Goal: Task Accomplishment & Management: Use online tool/utility

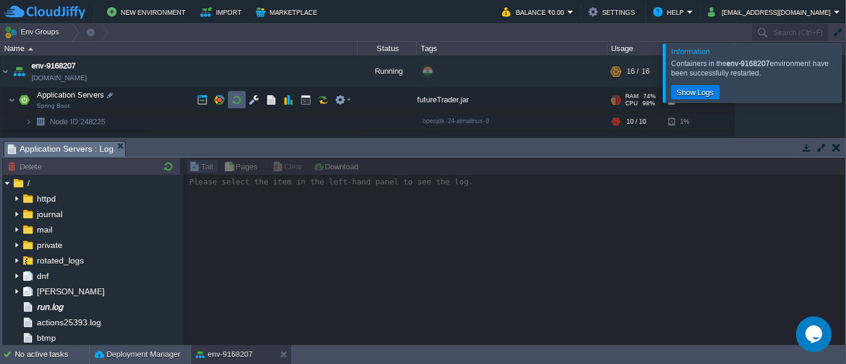
click at [243, 94] on td at bounding box center [237, 100] width 18 height 18
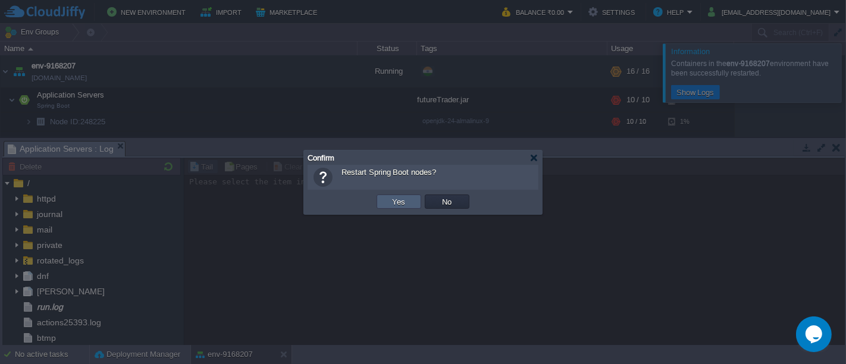
click at [410, 196] on td "Yes" at bounding box center [398, 201] width 45 height 14
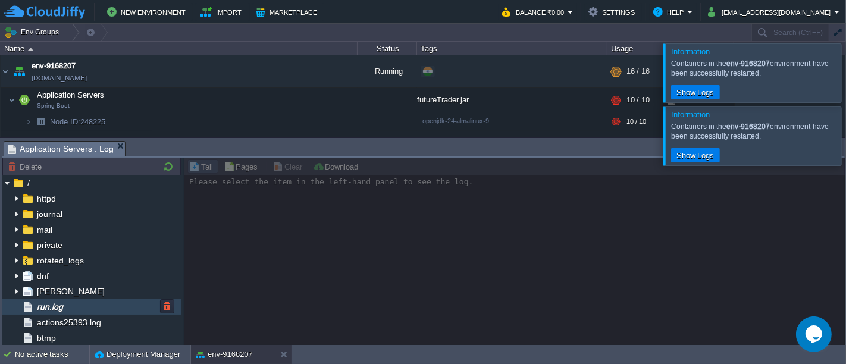
click at [64, 306] on span "run.log" at bounding box center [49, 306] width 30 height 11
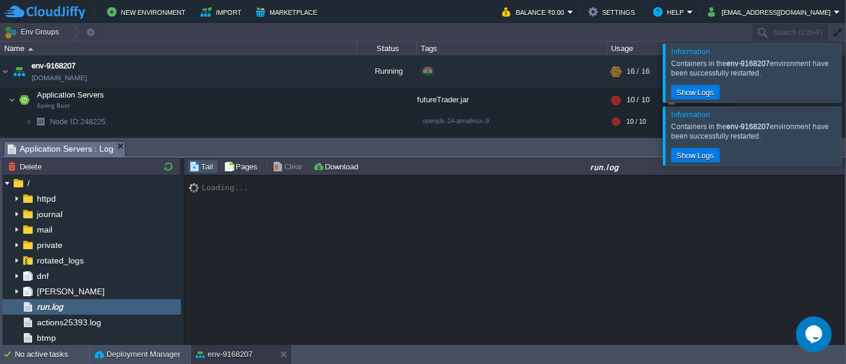
click at [845, 82] on div at bounding box center [860, 72] width 0 height 58
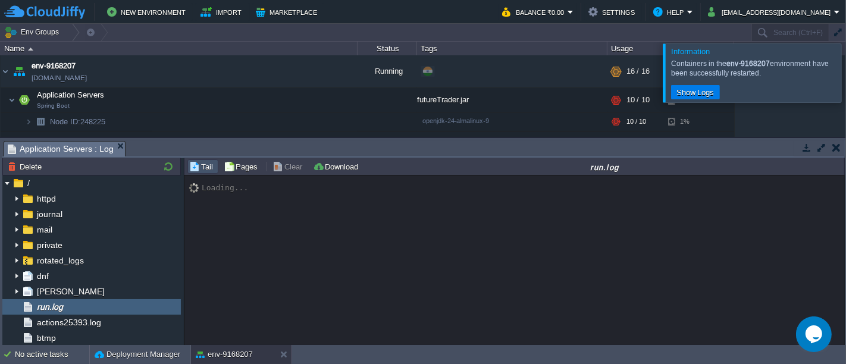
click at [845, 85] on div at bounding box center [860, 72] width 0 height 58
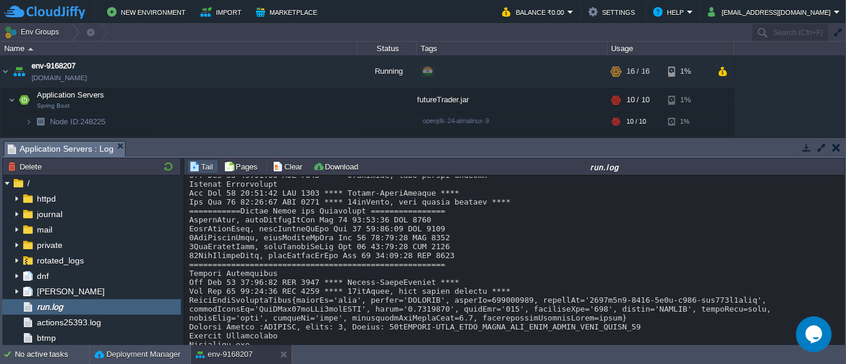
scroll to position [11727, 0]
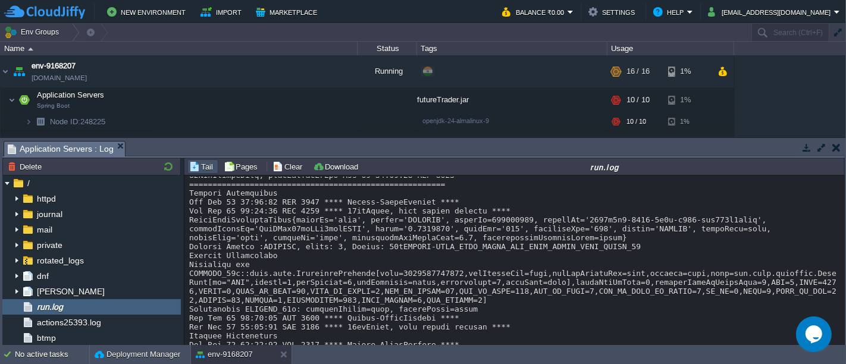
drag, startPoint x: 843, startPoint y: 332, endPoint x: 842, endPoint y: 346, distance: 14.3
click at [842, 346] on body "New Environment Import Marketplace Bonus ₹0.00 Upgrade Account Balance ₹0.00 Se…" at bounding box center [423, 182] width 846 height 364
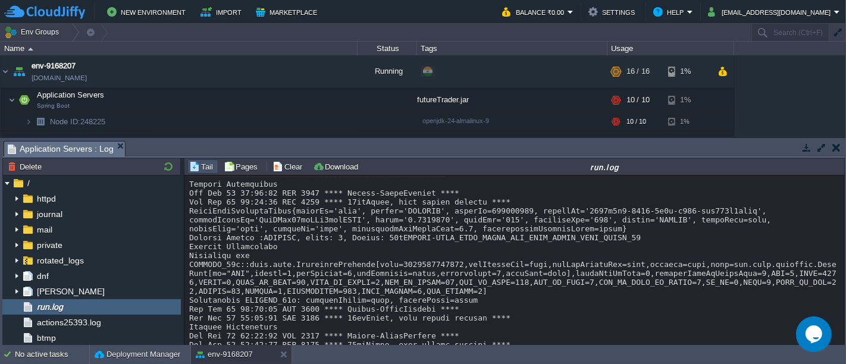
click at [806, 146] on button "button" at bounding box center [806, 147] width 11 height 11
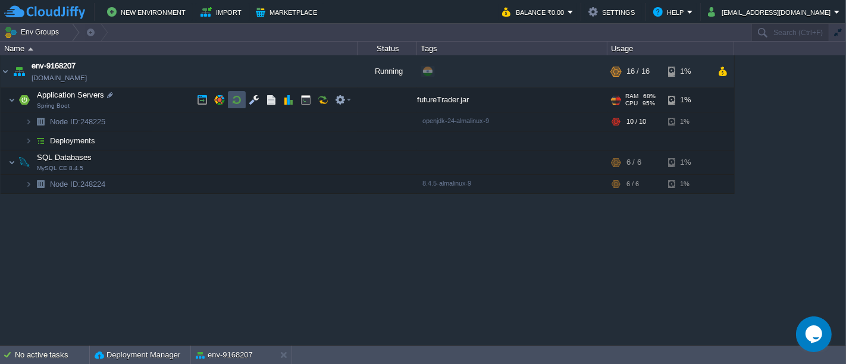
click at [241, 105] on button "button" at bounding box center [236, 100] width 11 height 11
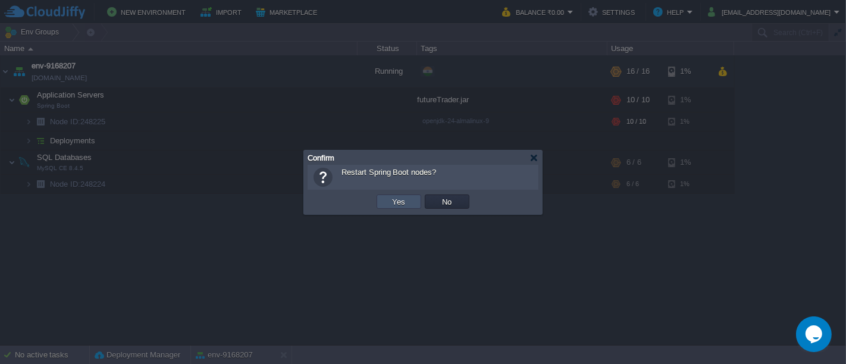
click at [391, 202] on button "Yes" at bounding box center [399, 201] width 20 height 11
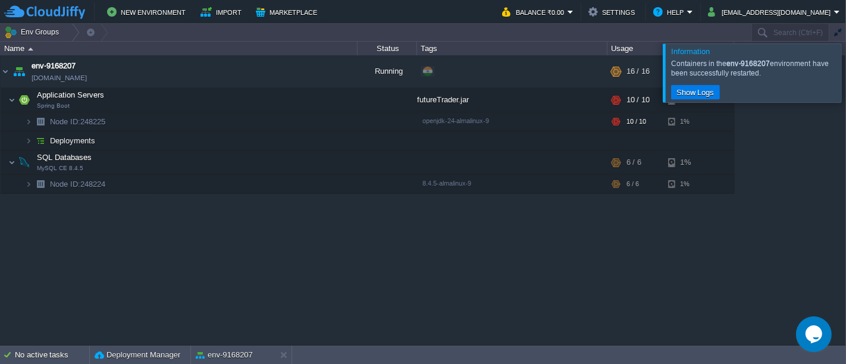
click at [845, 80] on div at bounding box center [860, 72] width 0 height 58
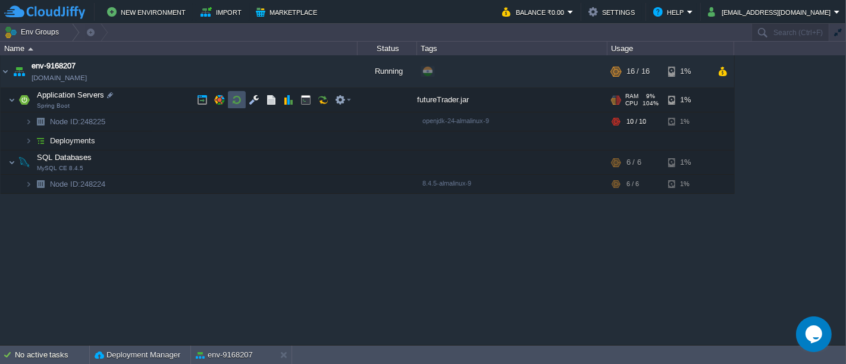
click at [236, 100] on button "button" at bounding box center [236, 100] width 11 height 11
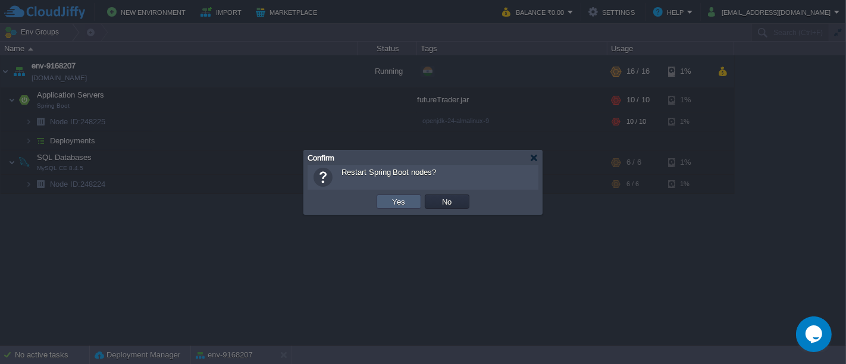
click at [387, 205] on td "Yes" at bounding box center [398, 201] width 45 height 14
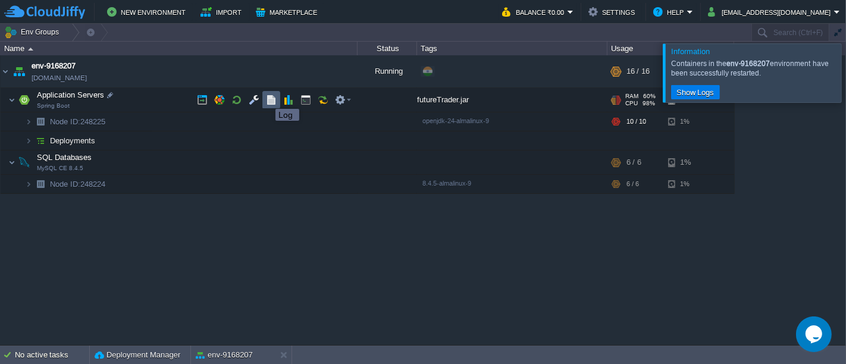
click at [267, 98] on button "button" at bounding box center [271, 100] width 11 height 11
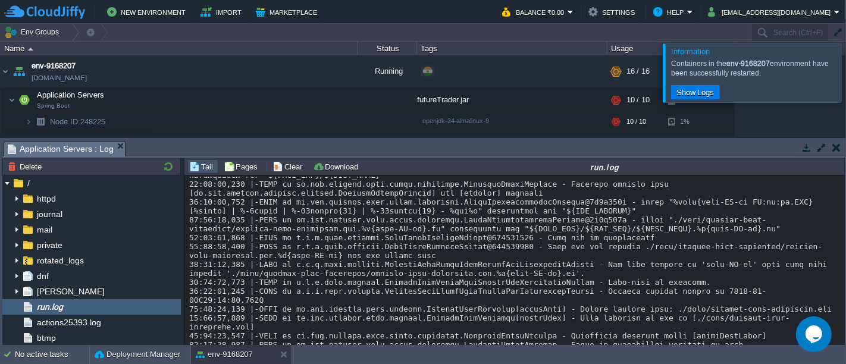
scroll to position [16180, 0]
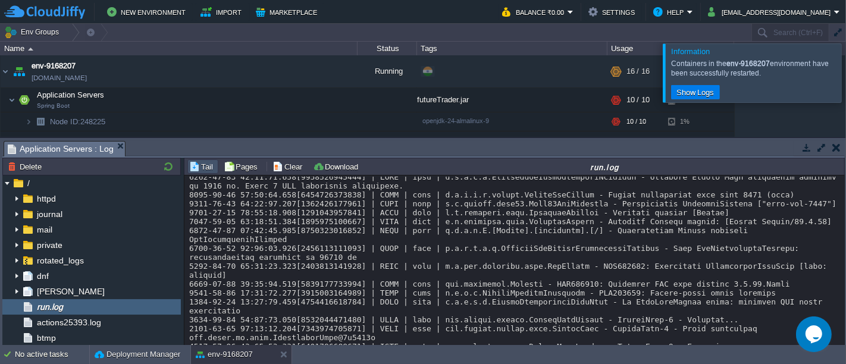
scroll to position [16585, 0]
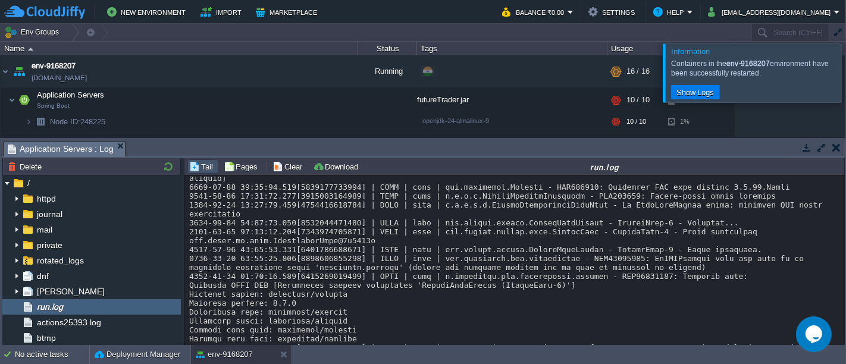
click at [845, 80] on div at bounding box center [860, 72] width 0 height 58
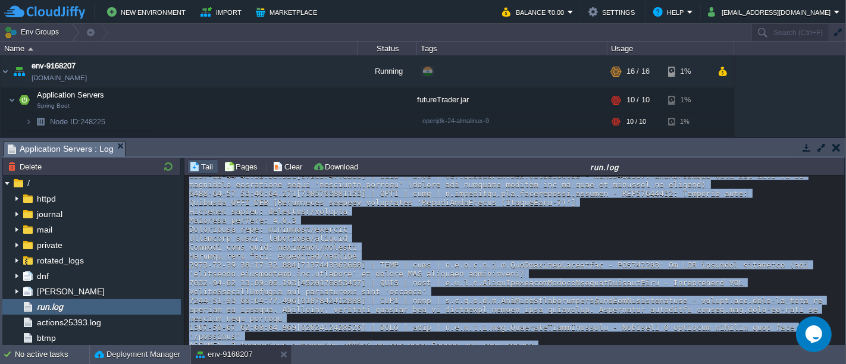
scroll to position [16682, 0]
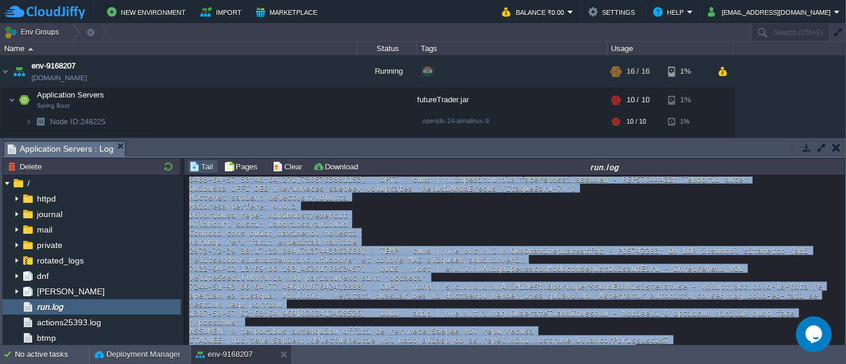
drag, startPoint x: 838, startPoint y: 332, endPoint x: 840, endPoint y: 340, distance: 8.5
click at [840, 340] on div "Loading..." at bounding box center [514, 260] width 661 height 171
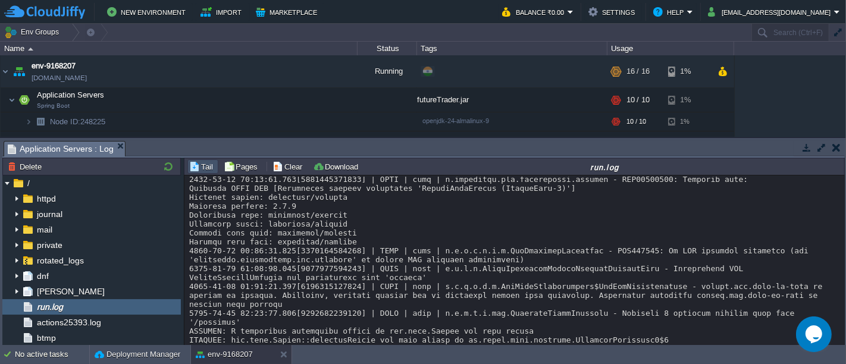
scroll to position [16762, 0]
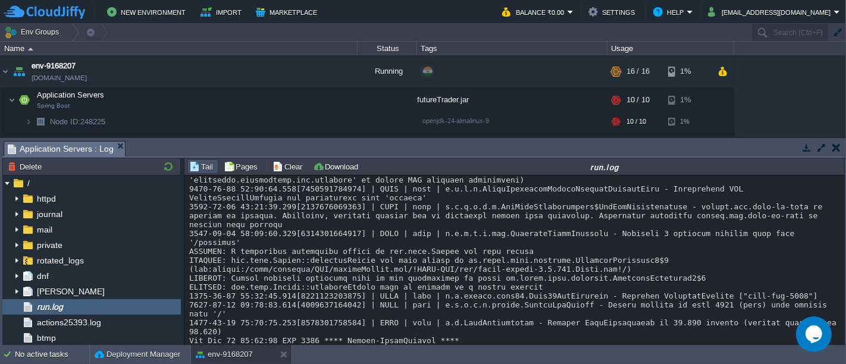
drag, startPoint x: 838, startPoint y: 338, endPoint x: 840, endPoint y: 349, distance: 11.0
click at [840, 349] on body "New Environment Import Marketplace Bonus ₹0.00 Upgrade Account Balance ₹0.00 Se…" at bounding box center [423, 182] width 846 height 364
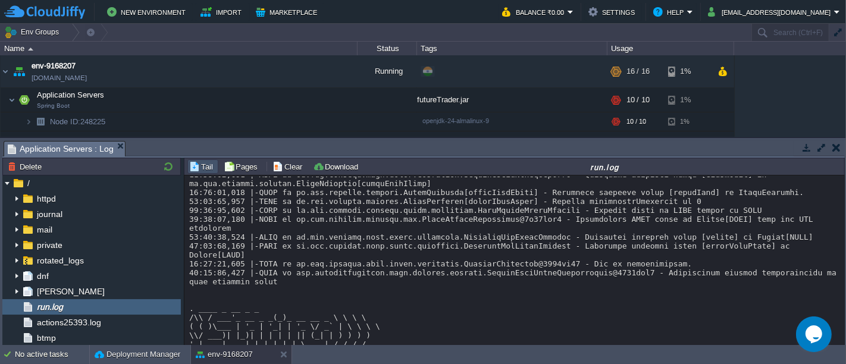
scroll to position [16185, 0]
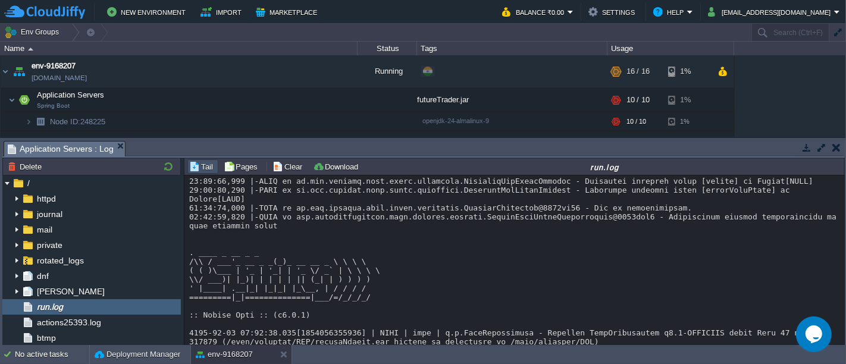
scroll to position [16291, 0]
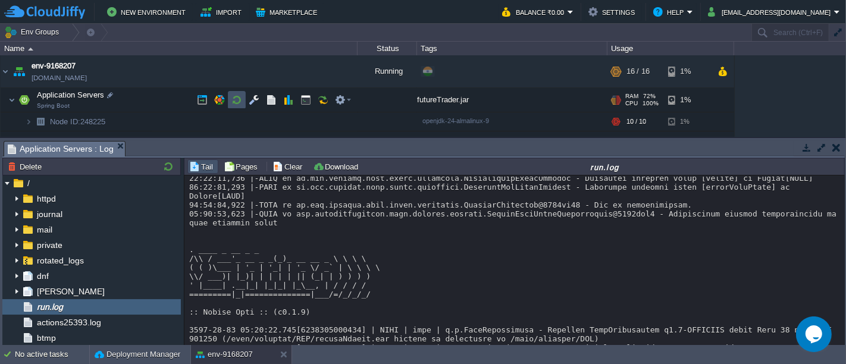
click at [237, 100] on button "button" at bounding box center [236, 100] width 11 height 11
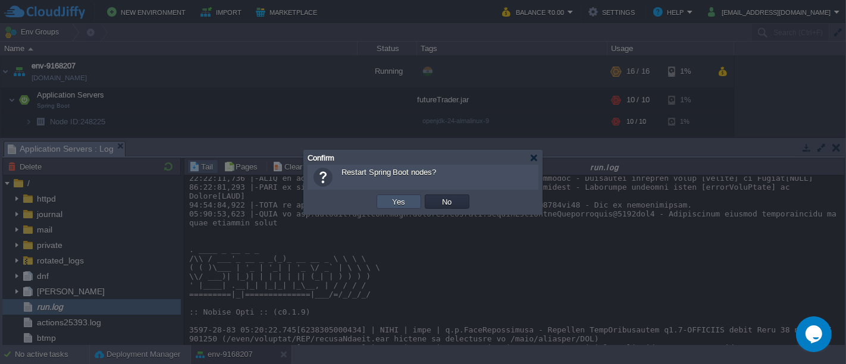
click at [398, 202] on button "Yes" at bounding box center [399, 201] width 20 height 11
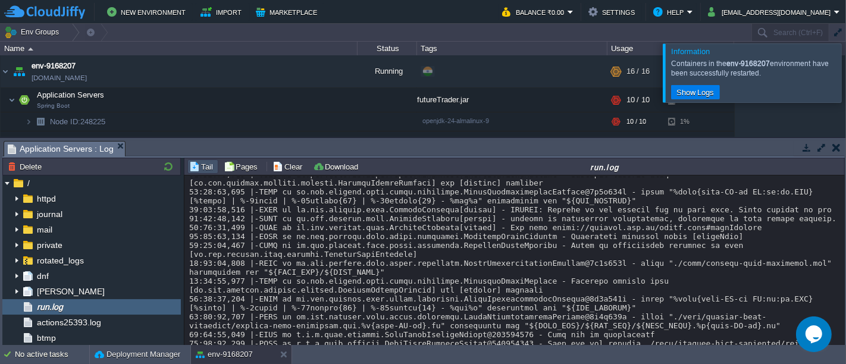
click at [845, 73] on div at bounding box center [860, 72] width 0 height 58
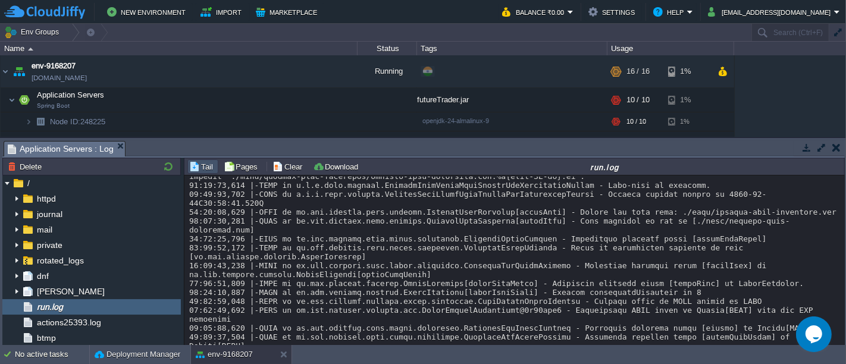
scroll to position [19325, 0]
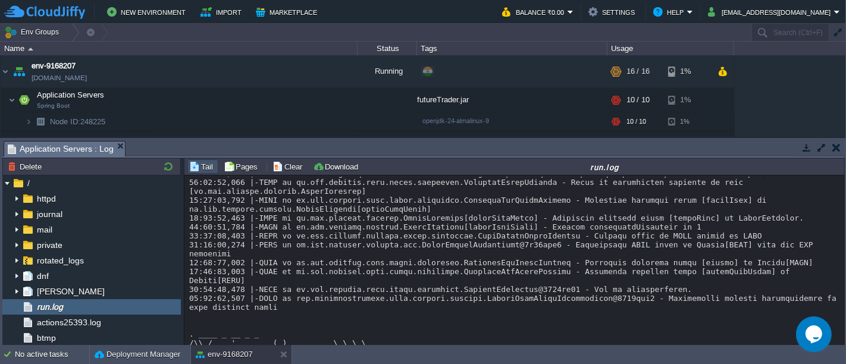
scroll to position [19387, 0]
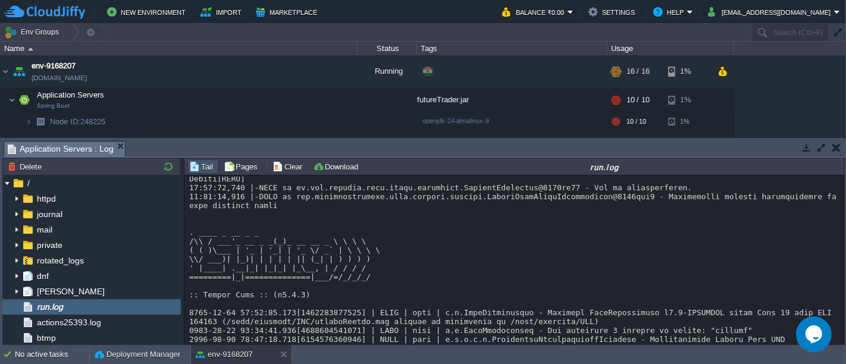
scroll to position [19695, 0]
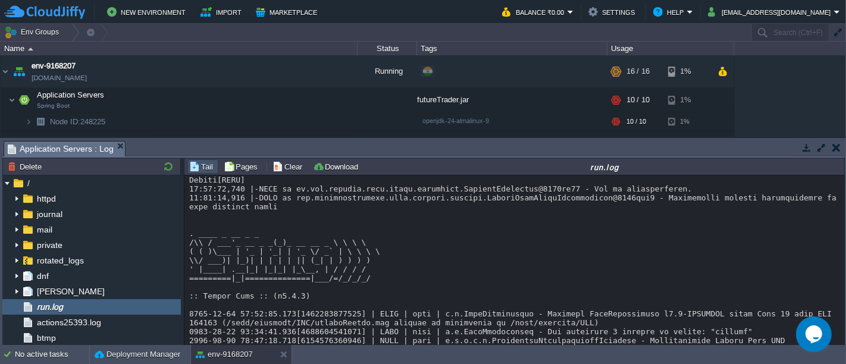
scroll to position [19484, 0]
click at [241, 95] on button "button" at bounding box center [236, 100] width 11 height 11
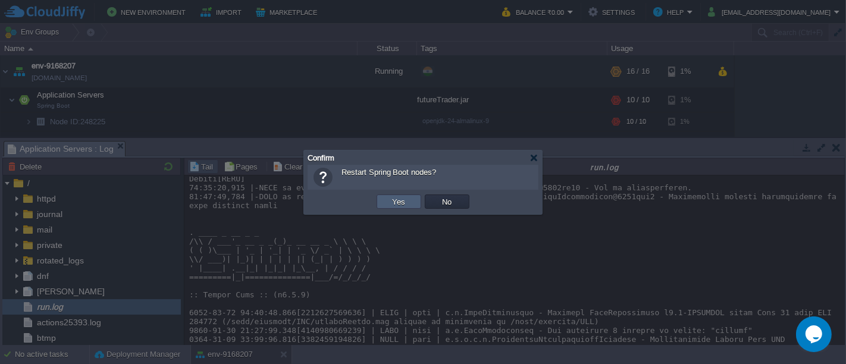
click at [391, 205] on button "Yes" at bounding box center [399, 201] width 20 height 11
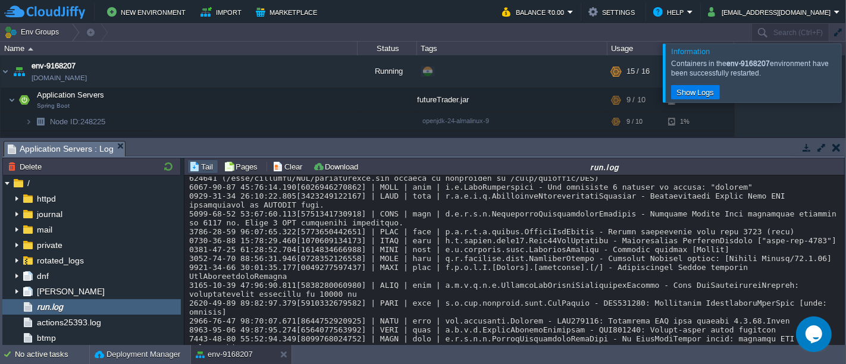
scroll to position [18512, 0]
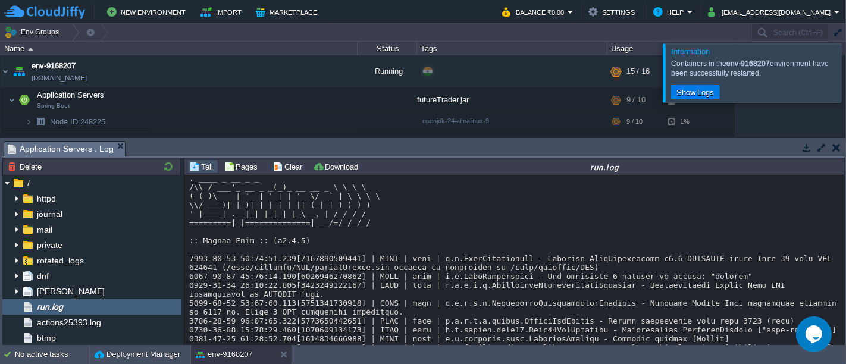
click at [845, 82] on div at bounding box center [860, 72] width 0 height 58
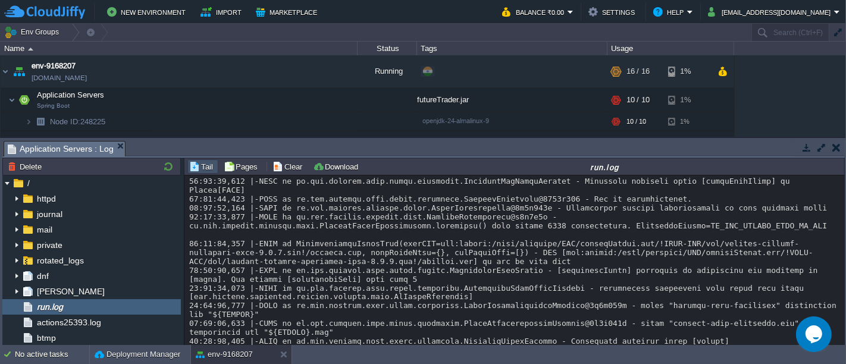
scroll to position [20823, 0]
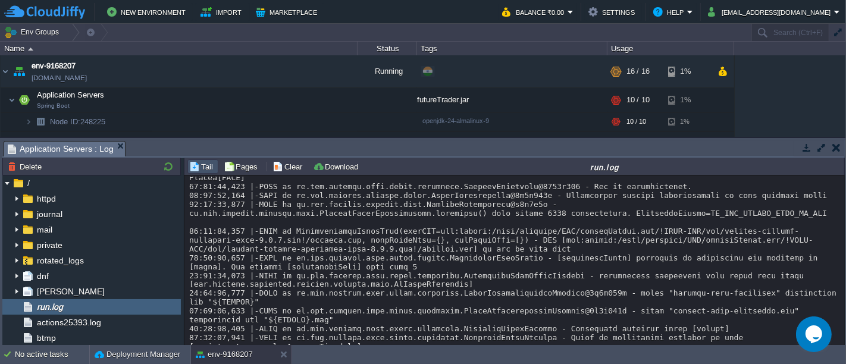
drag, startPoint x: 843, startPoint y: 335, endPoint x: 843, endPoint y: 351, distance: 16.7
click at [843, 351] on body "New Environment Import Marketplace Bonus ₹0.00 Upgrade Account Balance ₹0.00 Se…" at bounding box center [423, 182] width 846 height 364
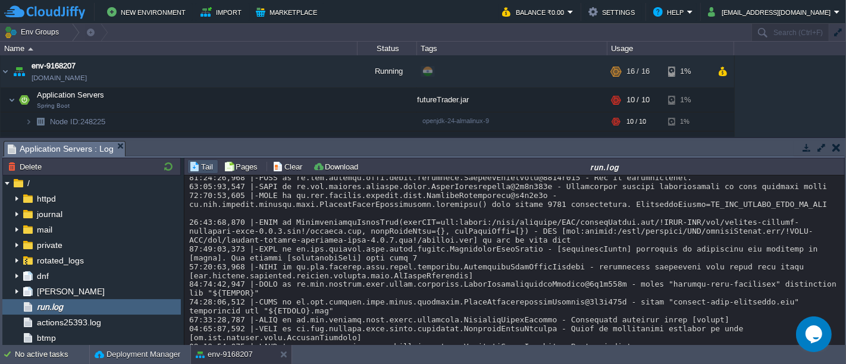
click at [833, 151] on button "button" at bounding box center [836, 147] width 8 height 11
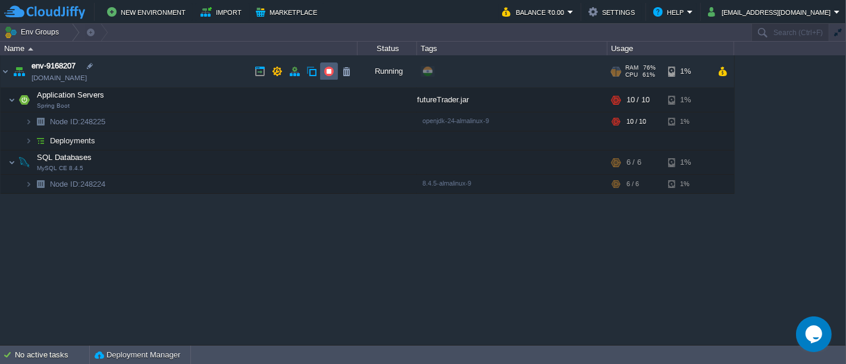
click at [334, 74] on td at bounding box center [329, 71] width 18 height 18
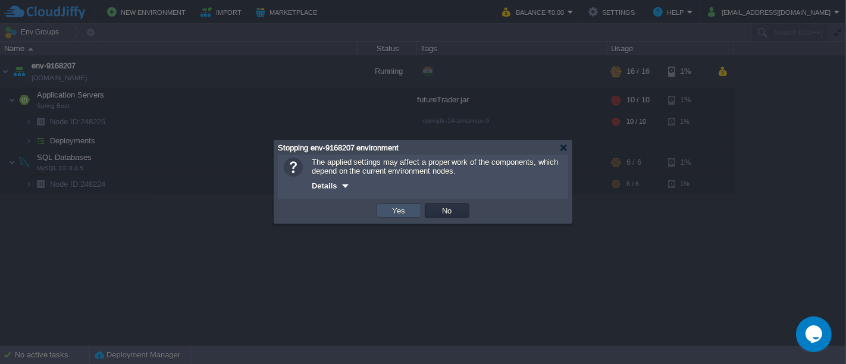
click at [395, 211] on button "Yes" at bounding box center [399, 210] width 20 height 11
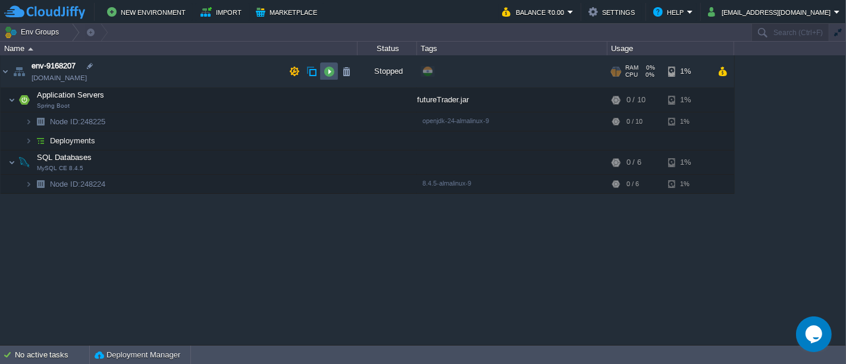
click at [326, 68] on button "button" at bounding box center [328, 71] width 11 height 11
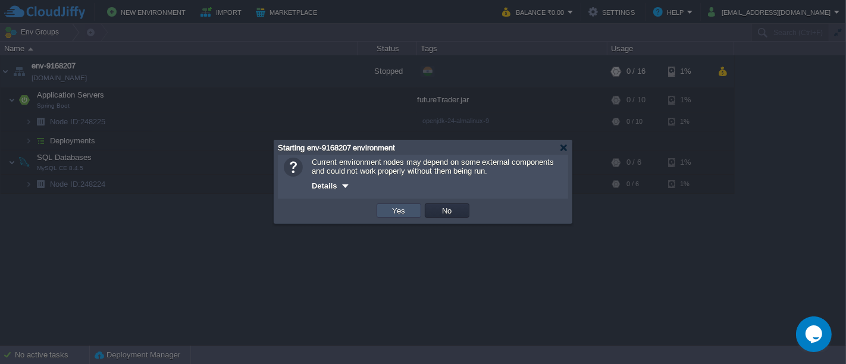
click at [399, 209] on button "Yes" at bounding box center [399, 210] width 20 height 11
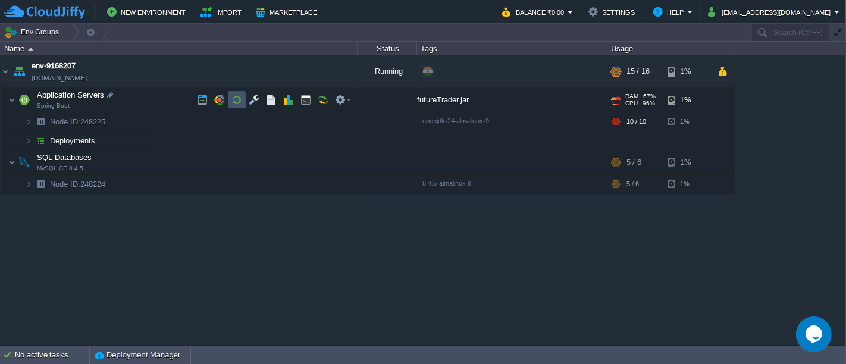
click at [239, 100] on button "button" at bounding box center [236, 100] width 11 height 11
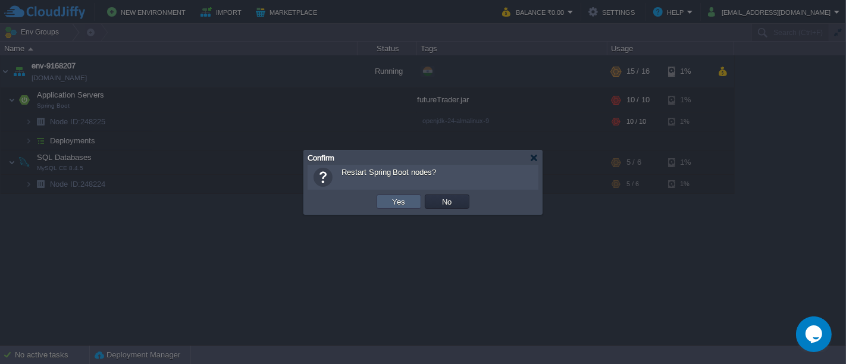
click at [391, 201] on button "Yes" at bounding box center [399, 201] width 20 height 11
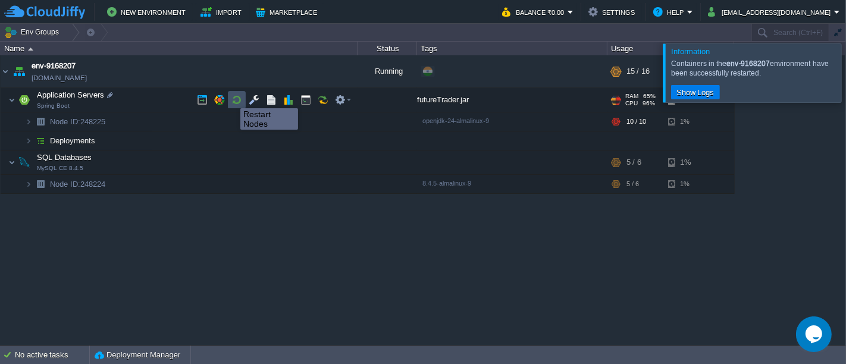
click at [231, 98] on button "button" at bounding box center [236, 100] width 11 height 11
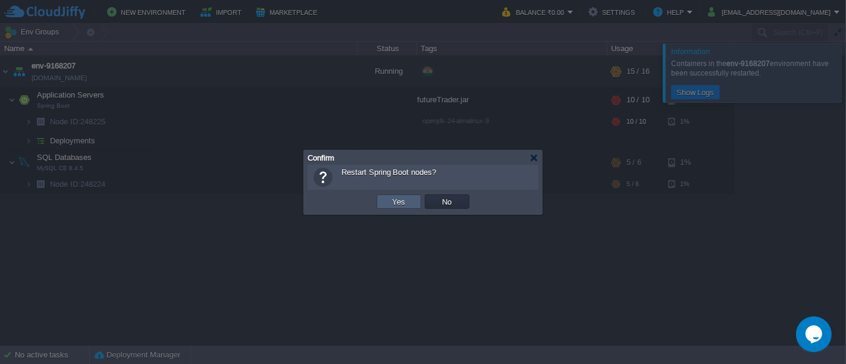
click at [382, 195] on td "Yes" at bounding box center [398, 201] width 45 height 14
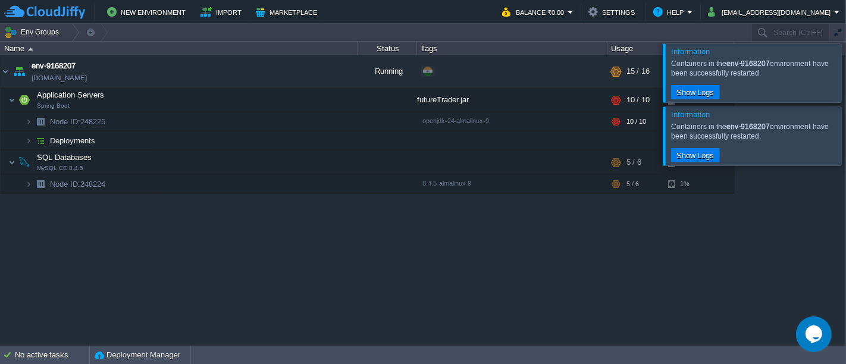
click at [845, 72] on div at bounding box center [860, 72] width 0 height 58
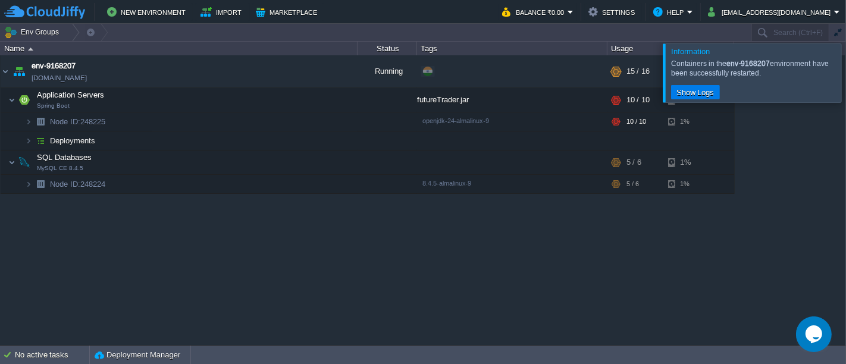
click at [845, 88] on div at bounding box center [860, 72] width 0 height 58
